Goal: Obtain resource: Download file/media

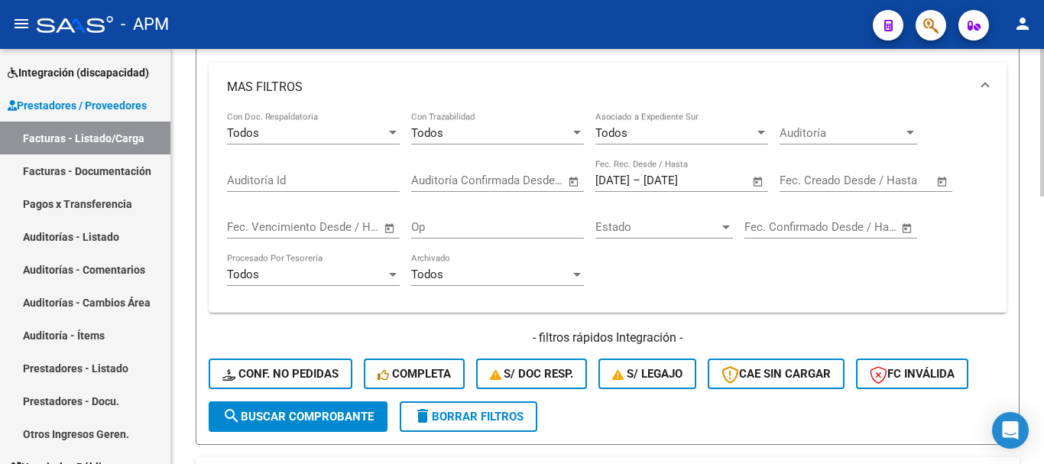
scroll to position [459, 0]
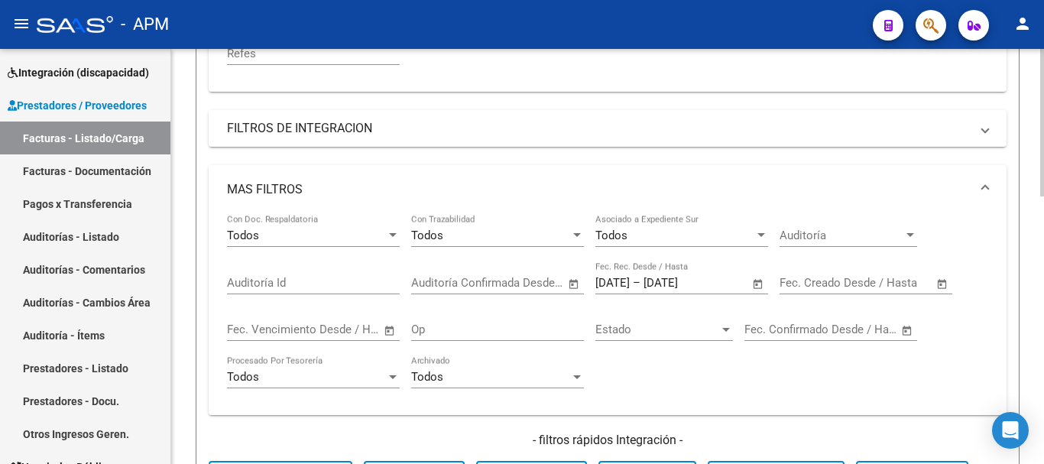
click at [758, 282] on span "Open calendar" at bounding box center [758, 283] width 37 height 37
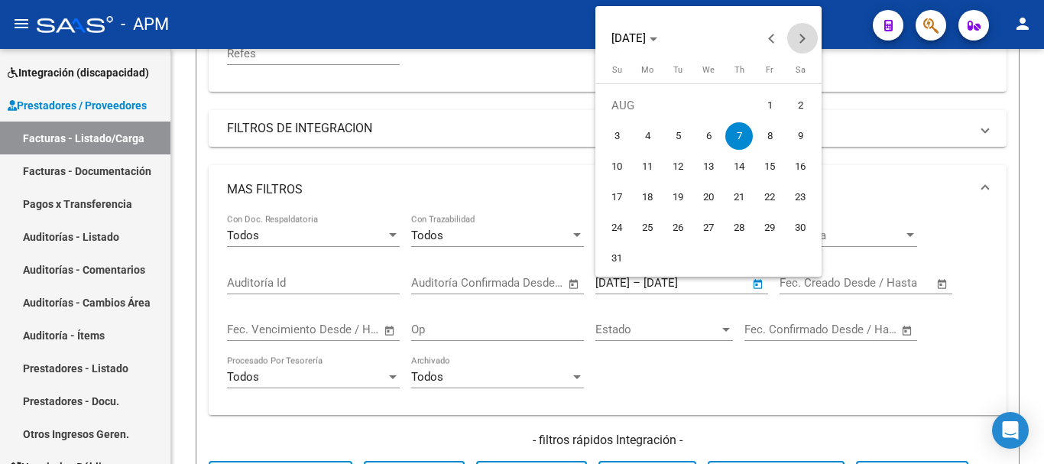
click at [799, 40] on button "Next month" at bounding box center [802, 38] width 31 height 31
click at [672, 164] on span "9" at bounding box center [678, 167] width 28 height 28
type input "[DATE]"
click at [672, 164] on span "9" at bounding box center [678, 167] width 28 height 28
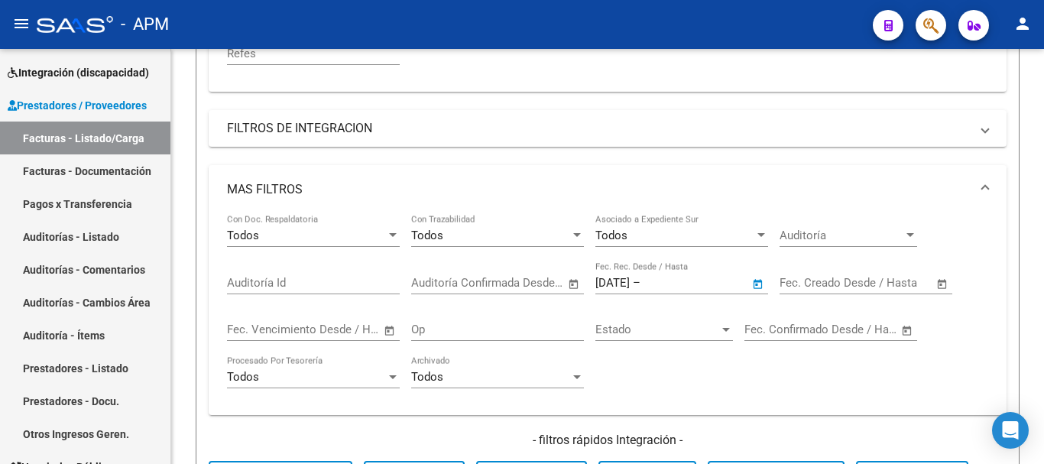
type input "[DATE]"
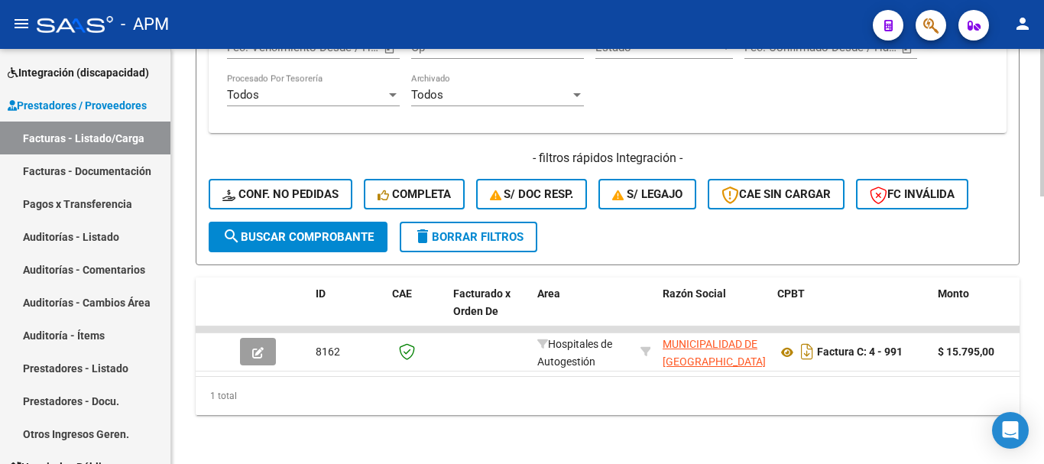
click at [313, 230] on span "search Buscar Comprobante" at bounding box center [297, 237] width 151 height 14
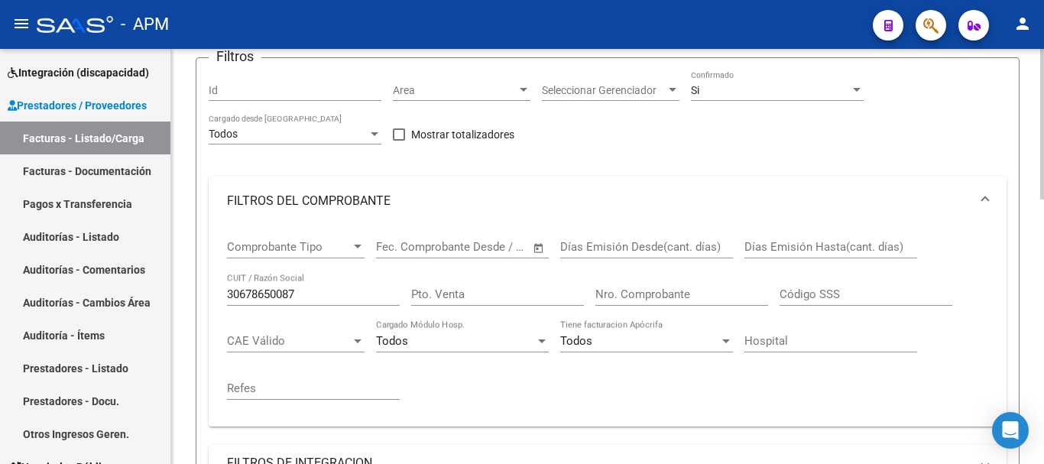
scroll to position [229, 0]
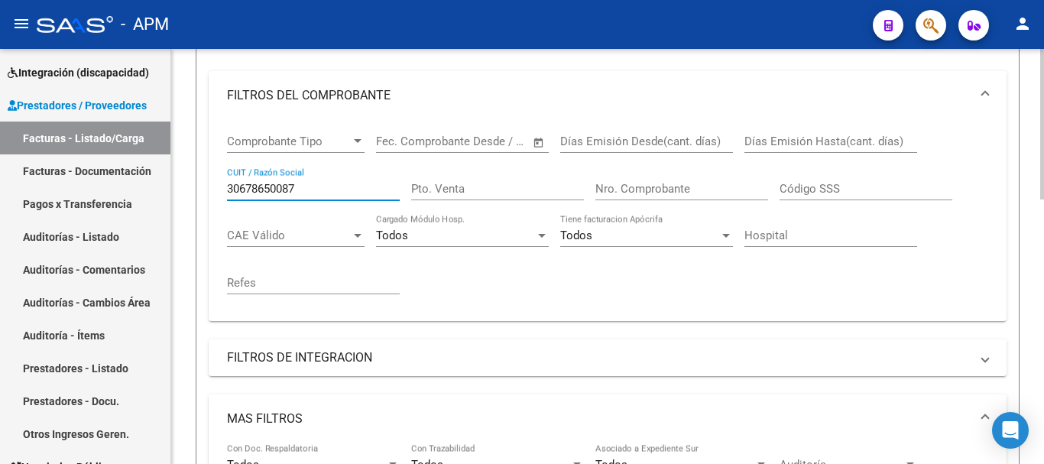
click at [333, 184] on input "30678650087" at bounding box center [313, 189] width 173 height 14
type input "3"
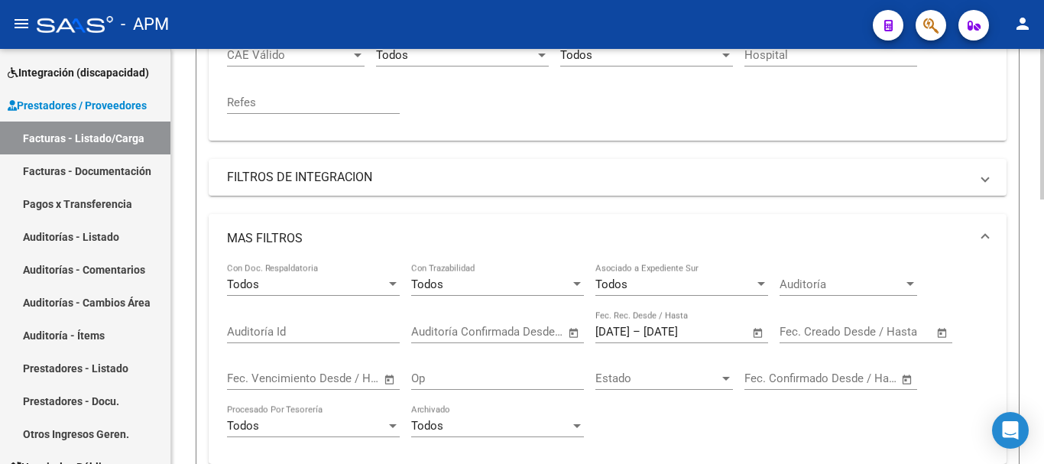
scroll to position [729, 0]
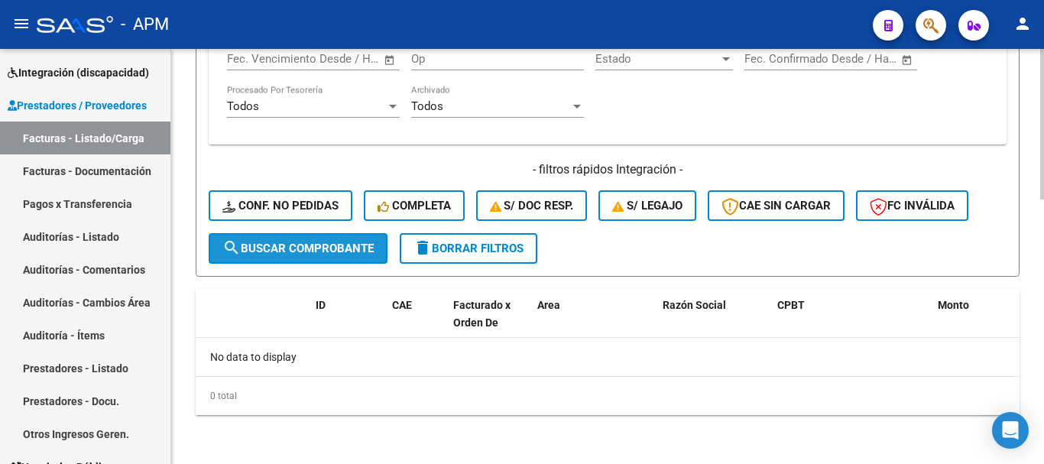
click at [289, 241] on span "search Buscar Comprobante" at bounding box center [297, 248] width 151 height 14
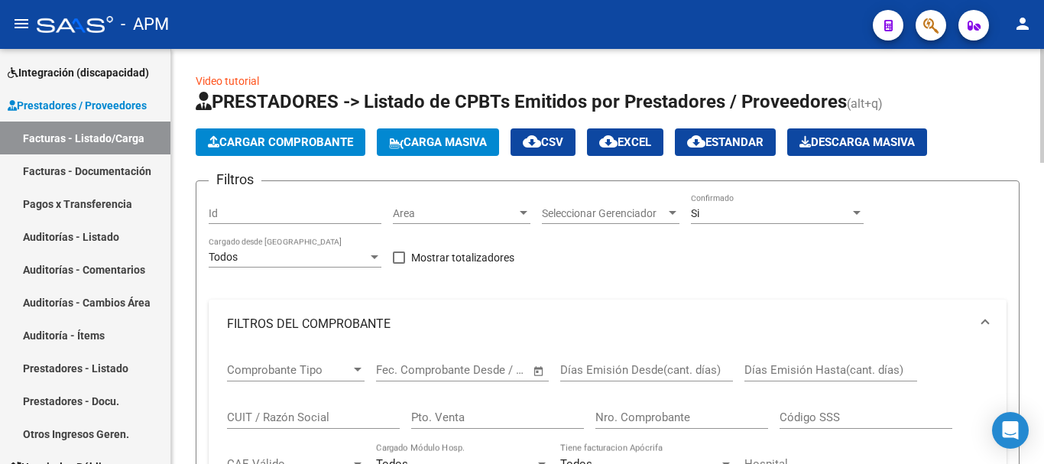
scroll to position [0, 0]
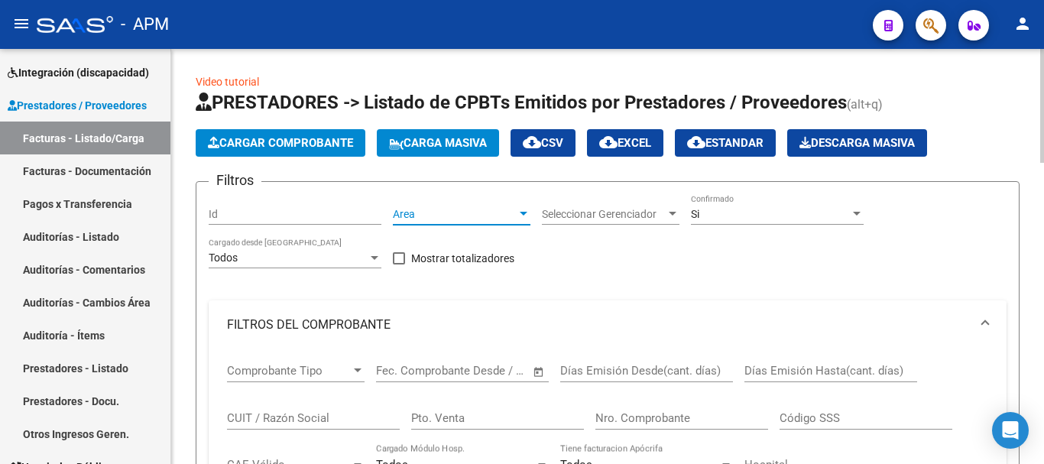
click at [505, 209] on span "Area" at bounding box center [455, 214] width 124 height 13
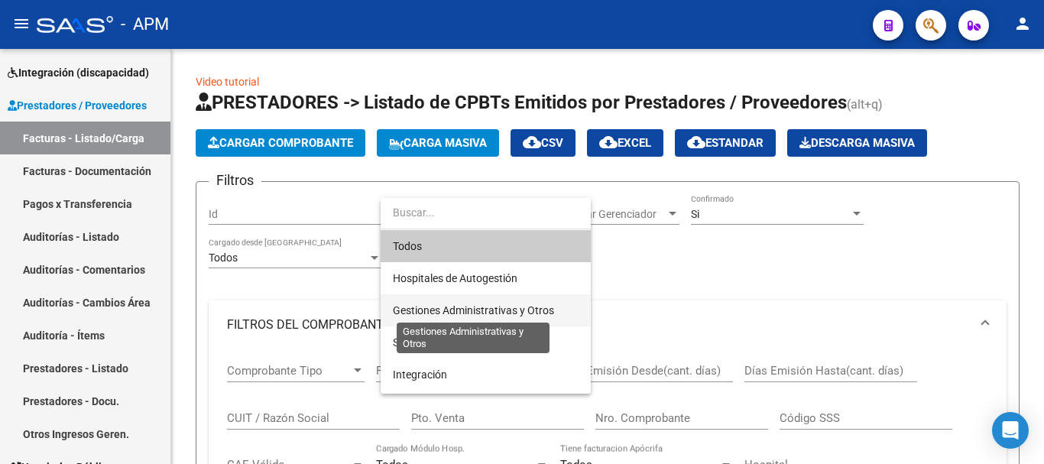
click at [510, 310] on span "Gestiones Administrativas y Otros" at bounding box center [473, 310] width 161 height 12
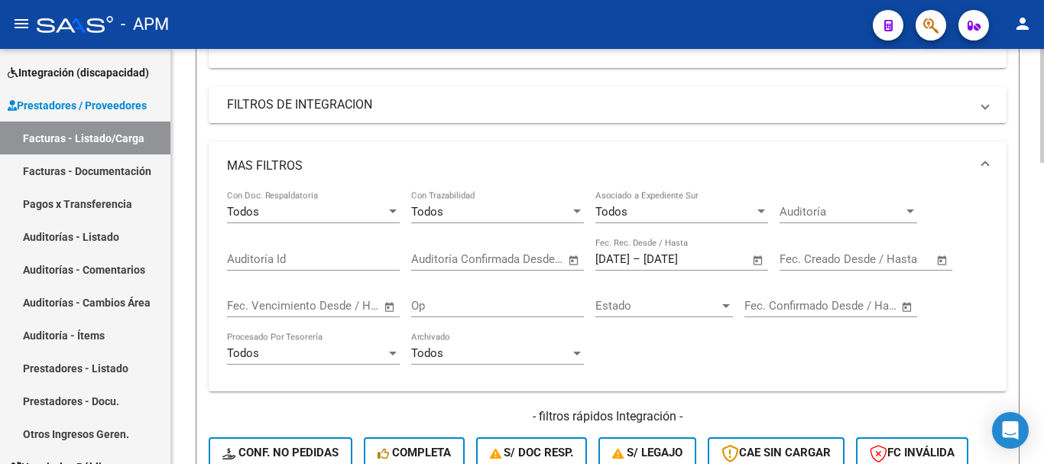
scroll to position [688, 0]
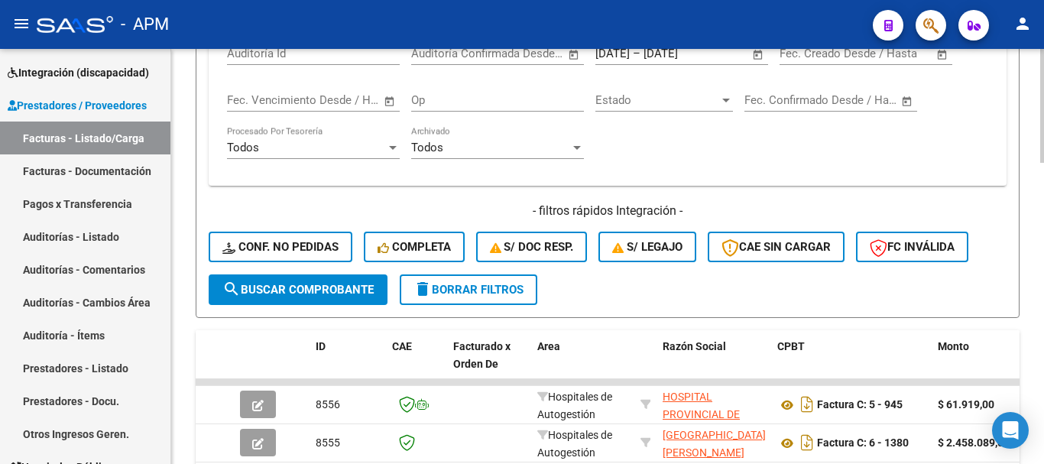
click at [375, 284] on button "search Buscar Comprobante" at bounding box center [298, 289] width 179 height 31
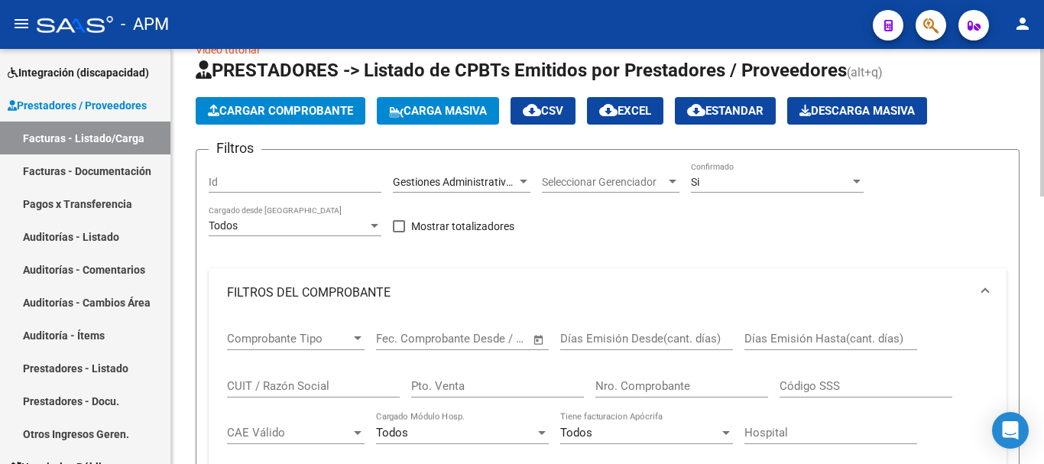
scroll to position [0, 0]
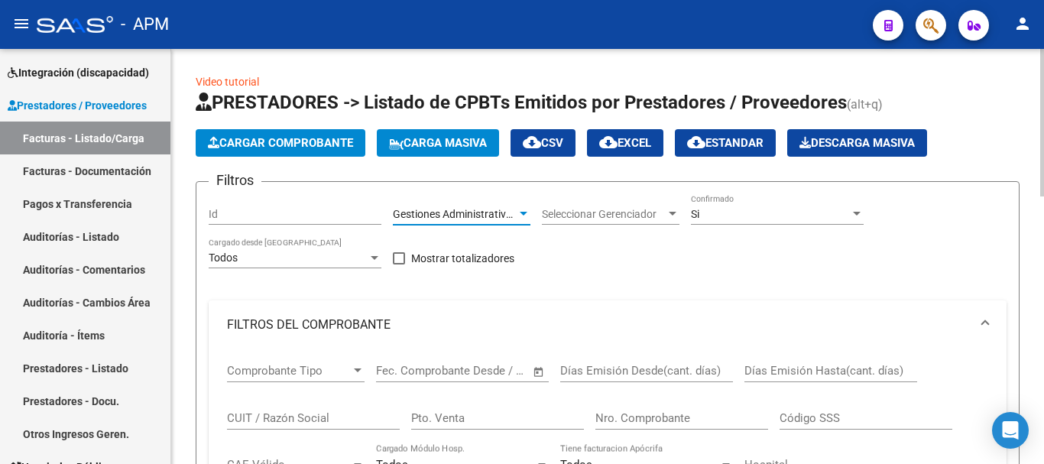
click at [520, 217] on div at bounding box center [524, 214] width 14 height 12
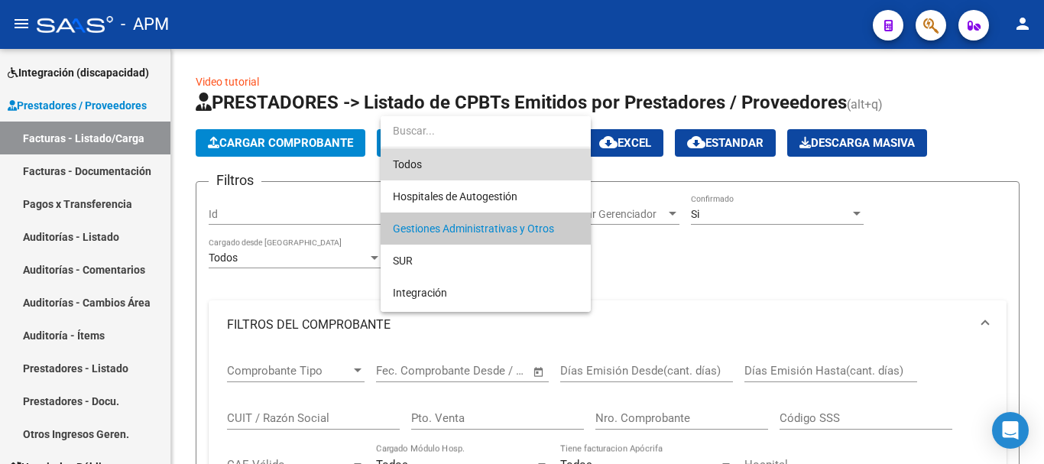
click at [512, 166] on span "Todos" at bounding box center [486, 164] width 186 height 32
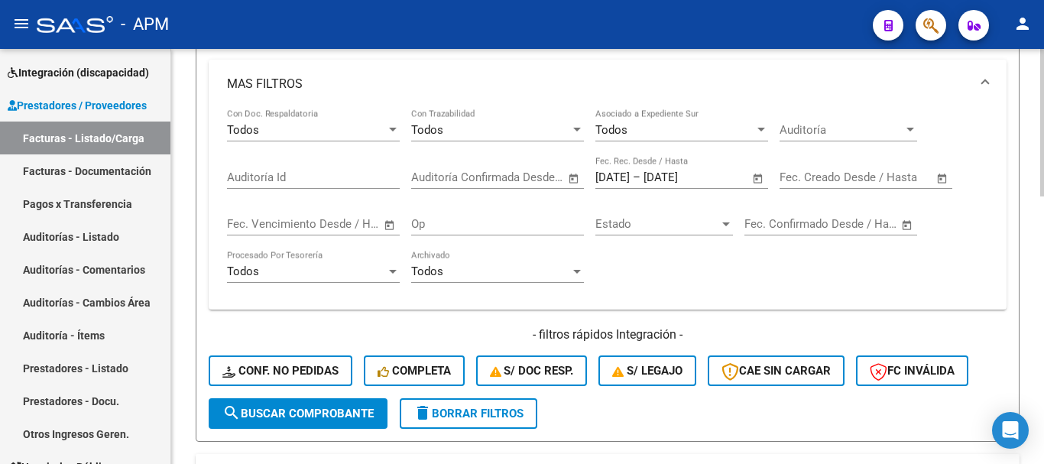
scroll to position [753, 0]
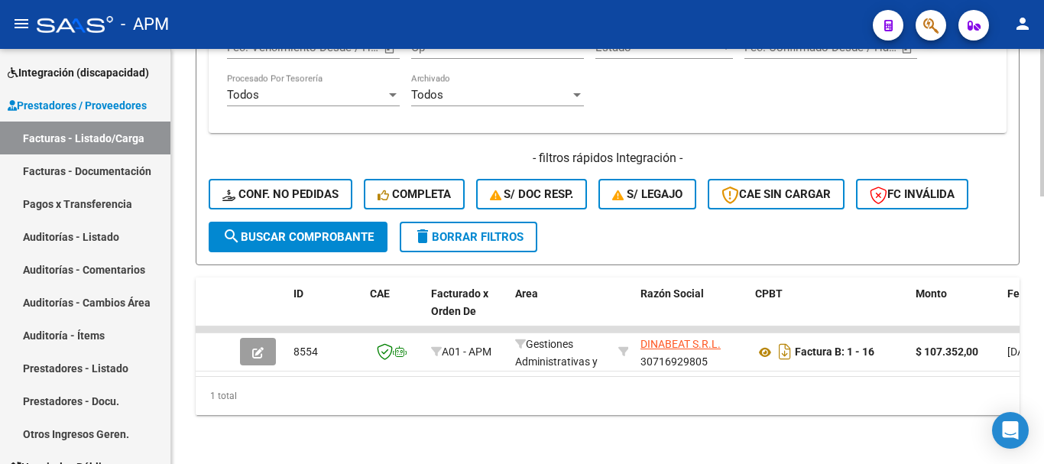
click at [366, 230] on span "search Buscar Comprobante" at bounding box center [297, 237] width 151 height 14
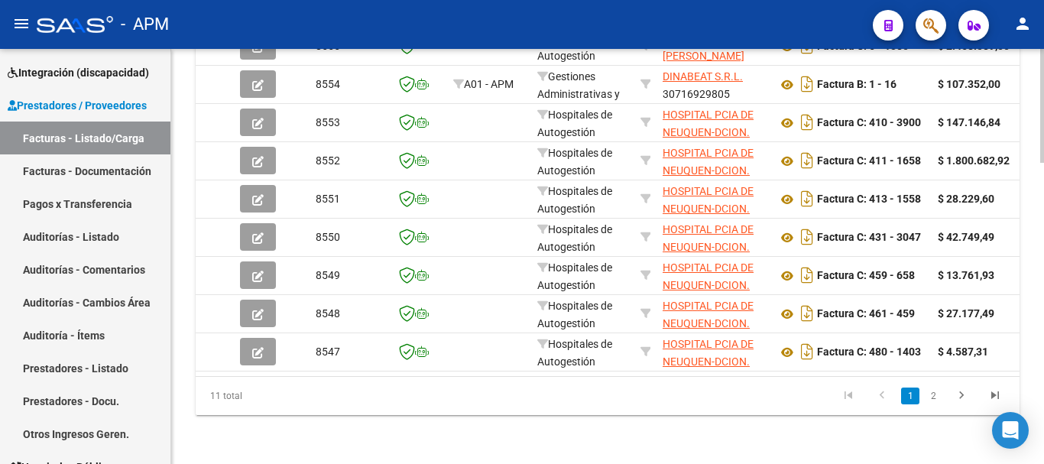
scroll to position [1097, 0]
click at [938, 392] on link "2" at bounding box center [933, 395] width 18 height 17
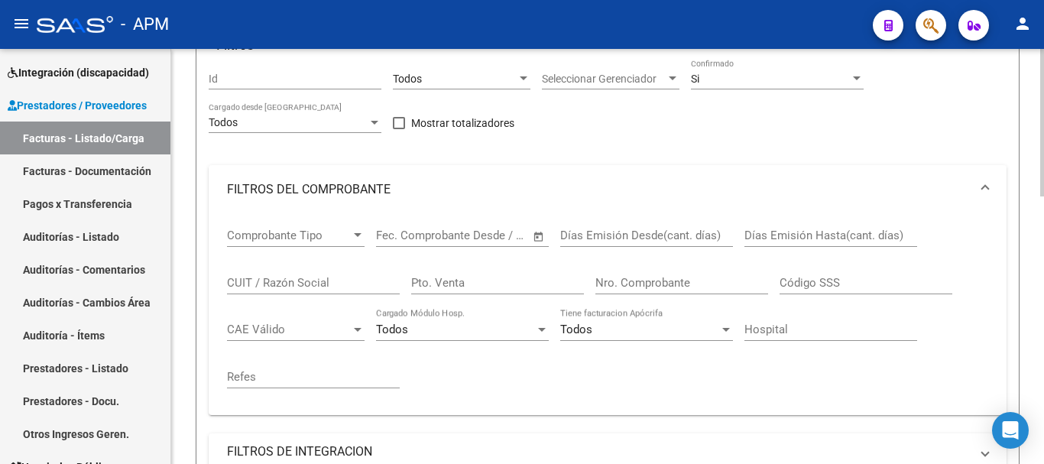
scroll to position [0, 0]
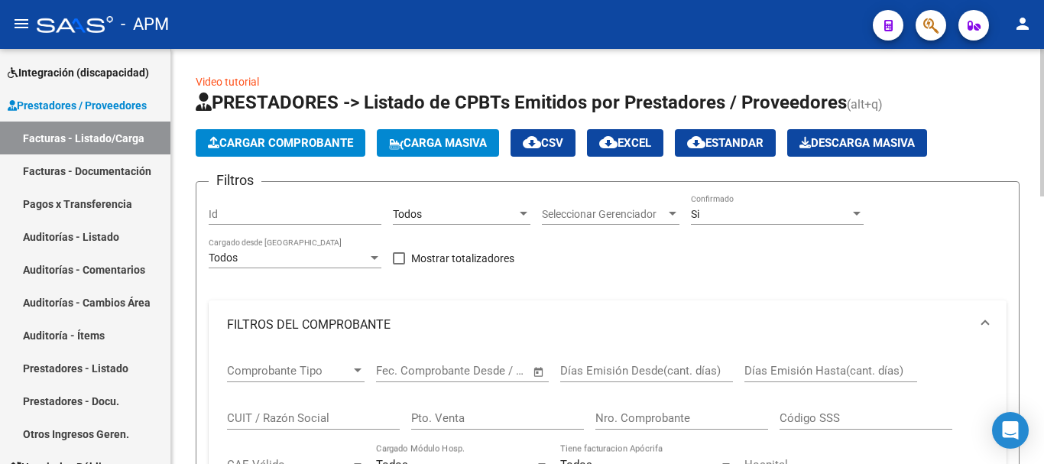
click at [746, 146] on span "cloud_download Estandar" at bounding box center [725, 143] width 76 height 14
click at [721, 141] on span "cloud_download Estandar" at bounding box center [725, 143] width 76 height 14
